Goal: Task Accomplishment & Management: Manage account settings

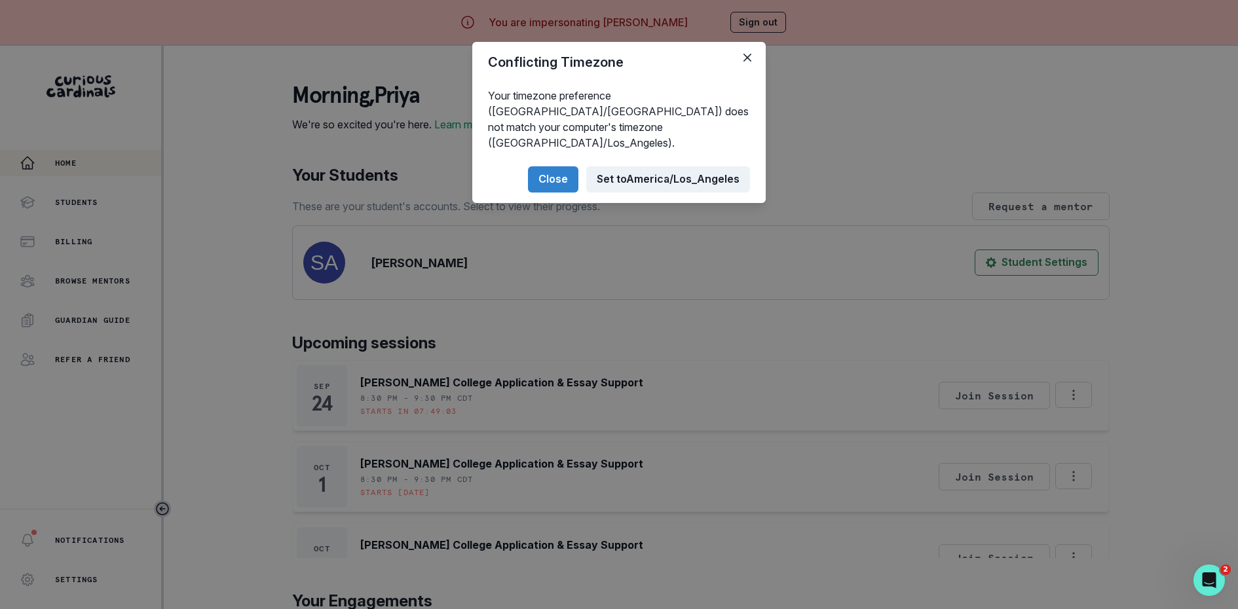
click at [632, 166] on button "Set to [GEOGRAPHIC_DATA]/Los_Angeles" at bounding box center [668, 179] width 164 height 26
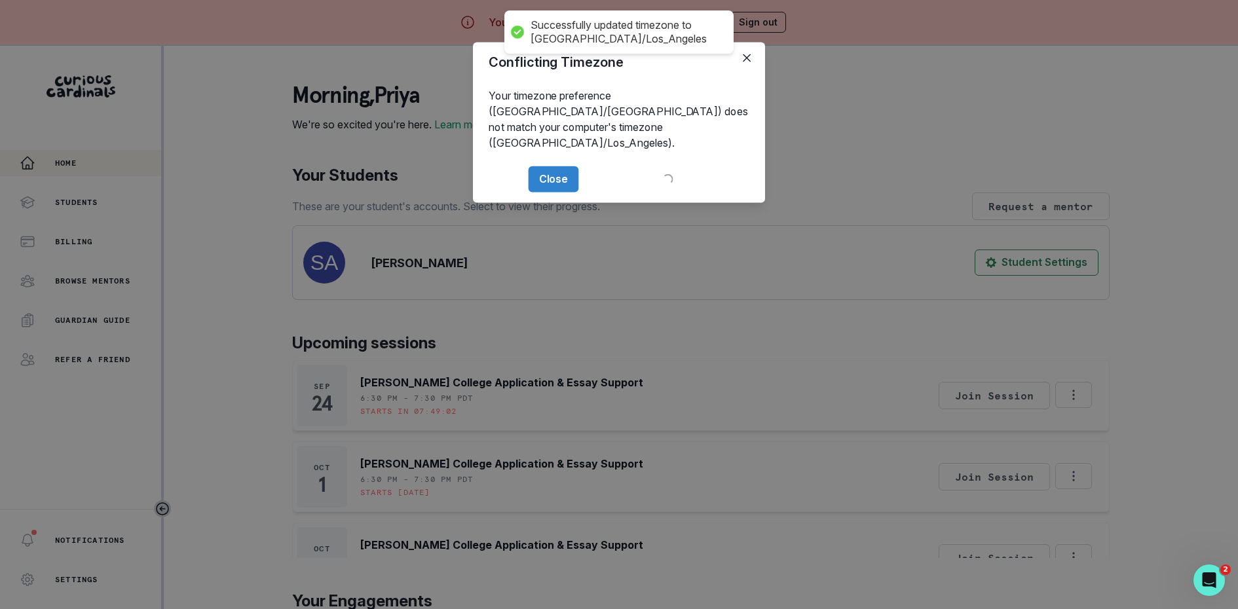
click at [652, 156] on div "morning , [PERSON_NAME] We're so excited you're here. Learn more about what you…" at bounding box center [700, 412] width 817 height 658
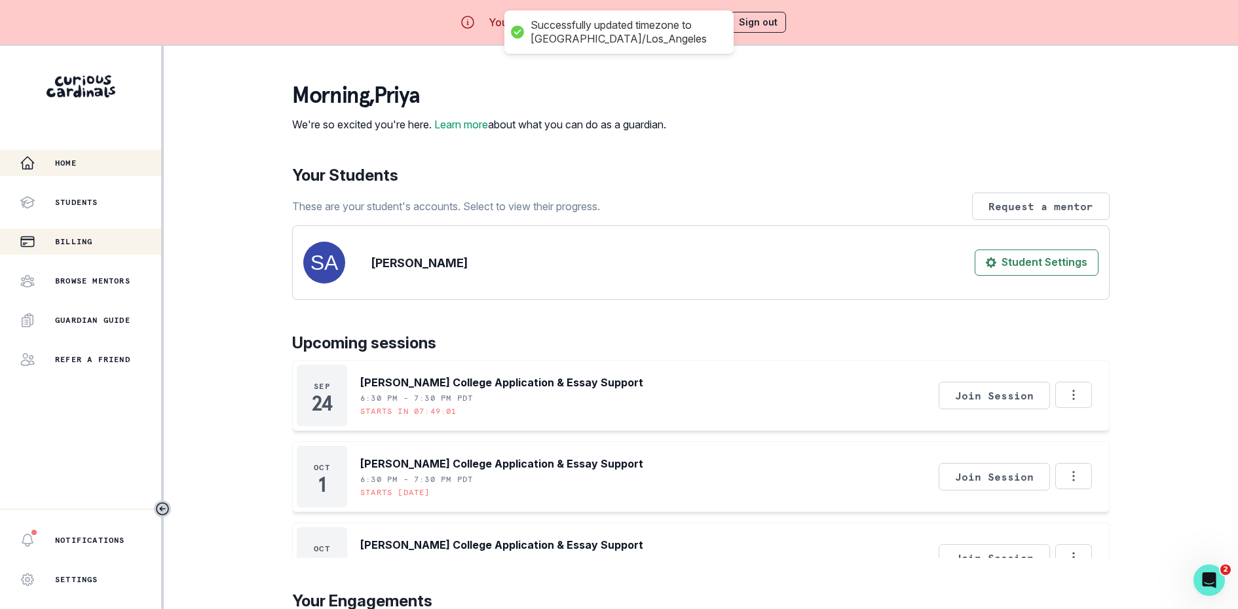
click at [101, 246] on div "Billing" at bounding box center [90, 242] width 141 height 16
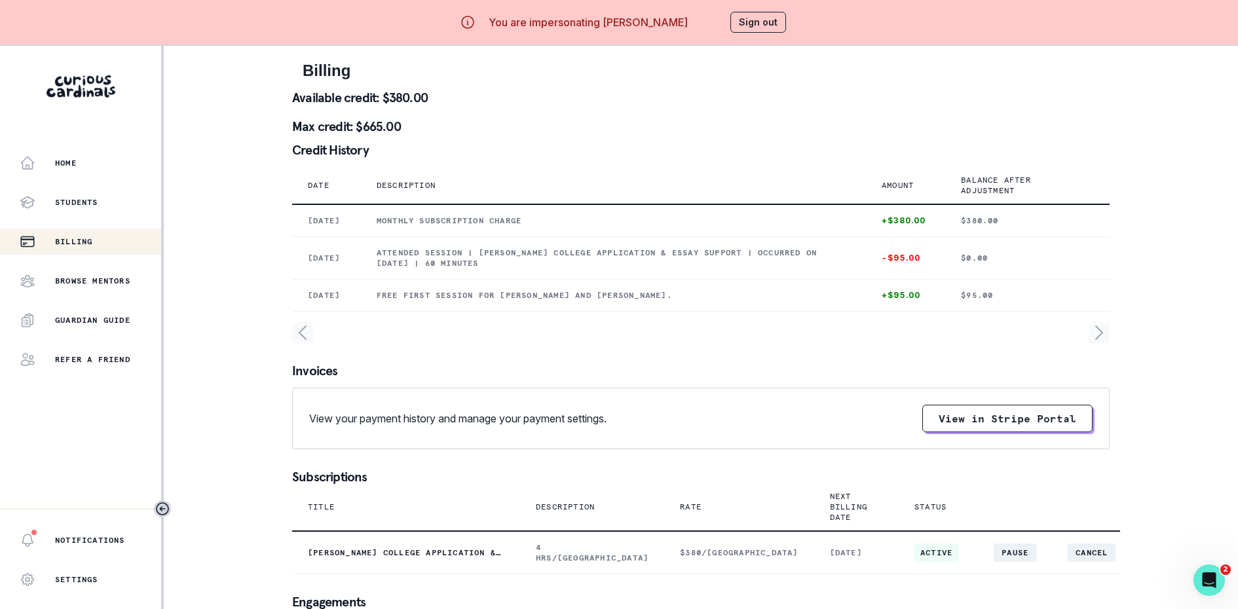
click at [781, 9] on div "You are impersonating [PERSON_NAME] Sign out" at bounding box center [619, 22] width 372 height 31
click at [751, 14] on button "Sign out" at bounding box center [758, 22] width 56 height 21
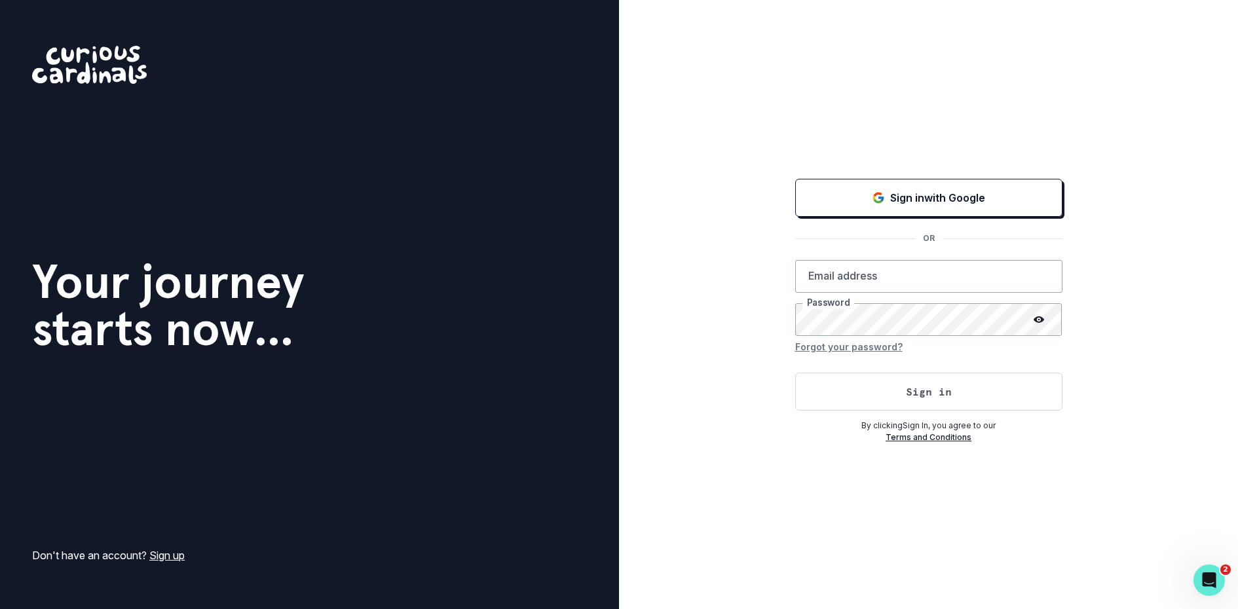
click at [845, 172] on div "Sign in with Google OR Email address Password Forgot your password? Sign in By …" at bounding box center [928, 304] width 619 height 609
click at [845, 187] on button "Sign in with Google" at bounding box center [928, 198] width 267 height 38
